Goal: Navigation & Orientation: Find specific page/section

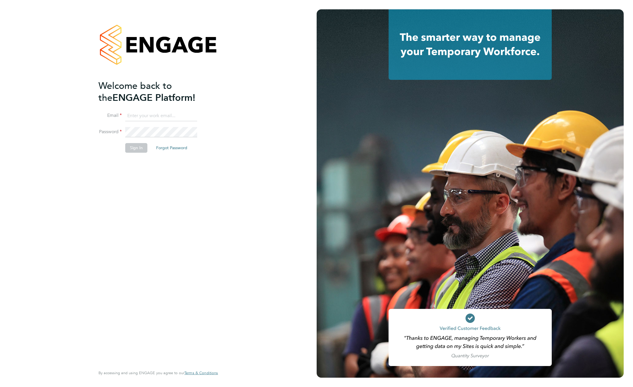
type input "[EMAIL_ADDRESS][DOMAIN_NAME]"
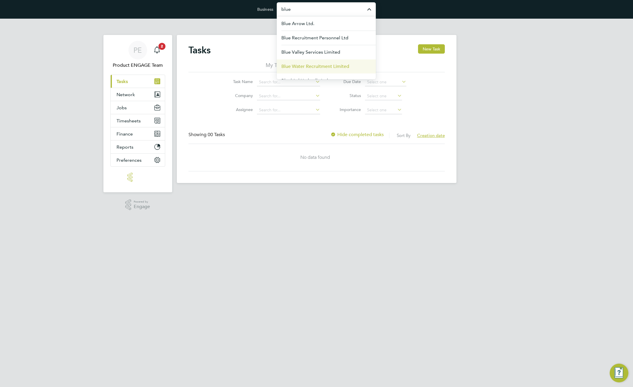
click at [310, 65] on span "Blue Water Recruitment Limited" at bounding box center [315, 66] width 68 height 7
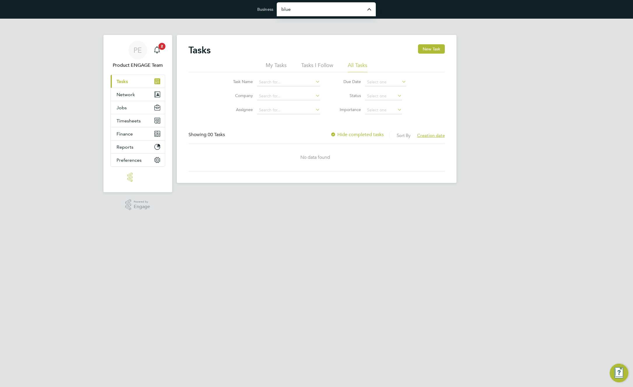
type input "Blue Water Recruitment Limited"
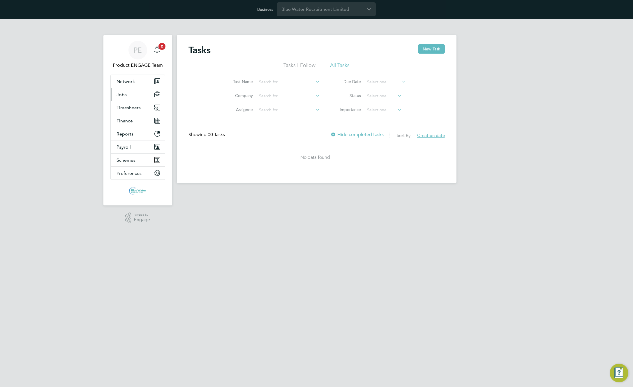
click at [123, 95] on span "Jobs" at bounding box center [121, 95] width 10 height 6
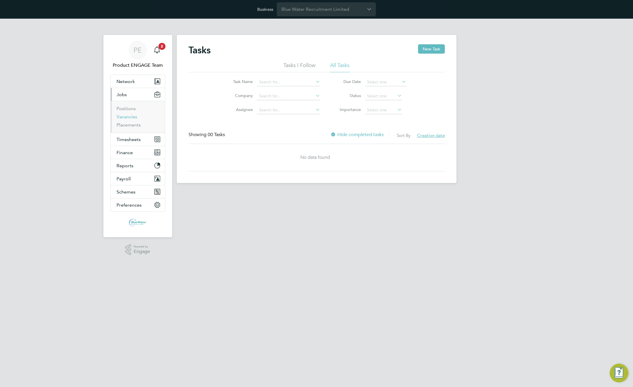
click at [128, 116] on link "Vacancies" at bounding box center [126, 117] width 21 height 6
